Goal: Check status: Check status

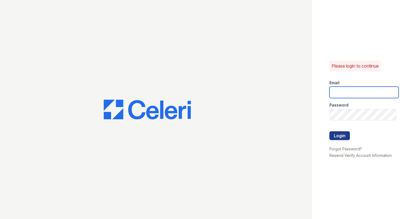
click at [367, 94] on input "email" at bounding box center [363, 91] width 69 height 11
type input "ashberry@mmgmgt.com"
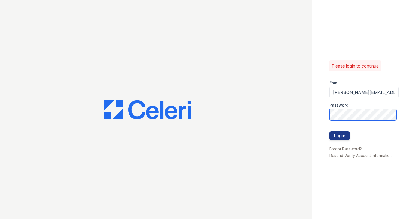
click at [326, 114] on div "Please login to continue Email ashberry@mmgmgt.com Password Login Forgot Passwo…" at bounding box center [364, 109] width 104 height 219
click at [336, 136] on button "Login" at bounding box center [339, 135] width 20 height 9
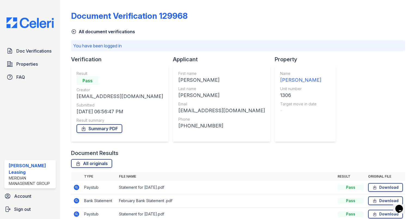
click at [75, 32] on icon at bounding box center [74, 32] width 4 height 4
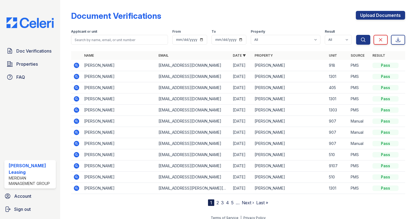
click at [76, 63] on icon at bounding box center [76, 65] width 5 height 5
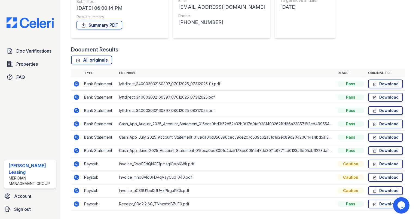
scroll to position [103, 0]
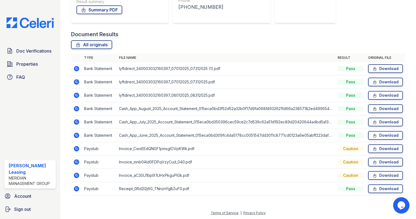
click at [77, 66] on icon at bounding box center [76, 68] width 7 height 7
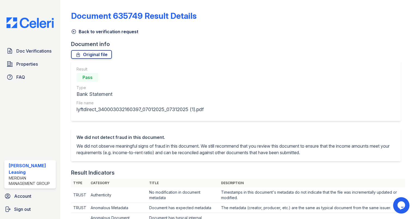
click at [74, 31] on icon at bounding box center [73, 31] width 5 height 5
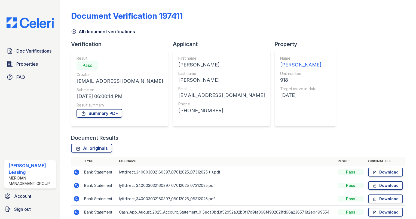
click at [75, 33] on icon at bounding box center [73, 31] width 5 height 5
